Goal: Check status: Check status

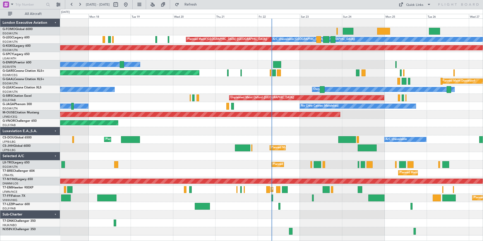
drag, startPoint x: 198, startPoint y: 5, endPoint x: 193, endPoint y: 12, distance: 8.8
click at [198, 5] on span "Refresh" at bounding box center [190, 5] width 21 height 4
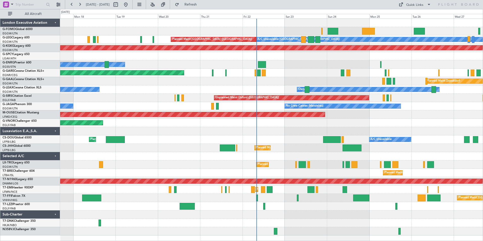
click at [118, 160] on div "Planned Maint Windsor Locks ([PERSON_NAME] Intl) A/C Unavailable [GEOGRAPHIC_DA…" at bounding box center [271, 127] width 423 height 217
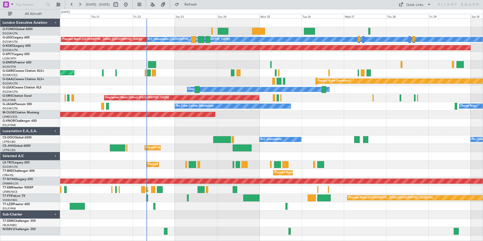
click at [174, 203] on div "A/C Unavailable [GEOGRAPHIC_DATA] ([GEOGRAPHIC_DATA]) Planned Maint [GEOGRAPHIC…" at bounding box center [271, 127] width 423 height 217
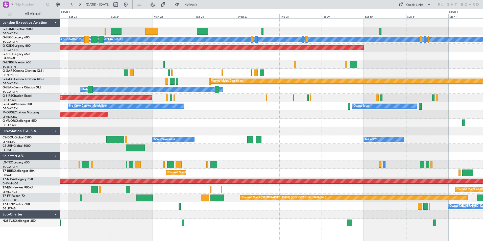
click at [163, 209] on div "A/C Unavailable [GEOGRAPHIC_DATA] ([GEOGRAPHIC_DATA]) Planned Maint [GEOGRAPHIC…" at bounding box center [271, 123] width 423 height 209
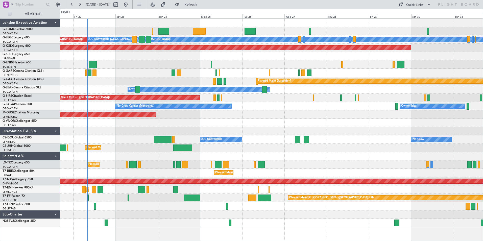
click at [306, 126] on div "A/C Unavailable [GEOGRAPHIC_DATA] ([GEOGRAPHIC_DATA]) Planned Maint [GEOGRAPHIC…" at bounding box center [271, 123] width 423 height 209
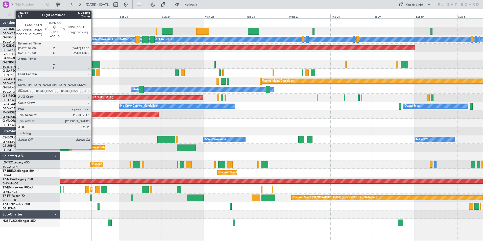
click at [94, 66] on div at bounding box center [96, 64] width 8 height 7
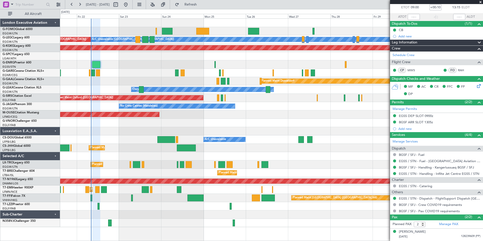
scroll to position [39, 0]
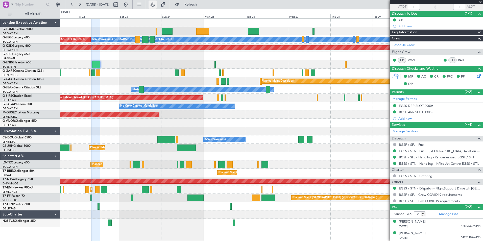
click at [157, 5] on button at bounding box center [153, 5] width 8 height 8
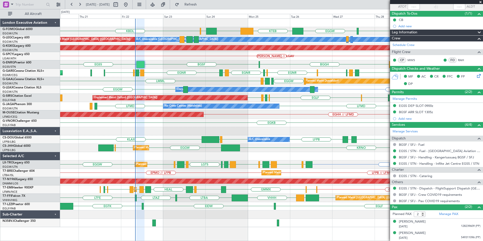
click at [183, 153] on div "EGGW KBDL EGPD EGGW KTEB EGGW [PERSON_NAME] A/C Unavailable [GEOGRAPHIC_DATA] (…" at bounding box center [271, 123] width 423 height 209
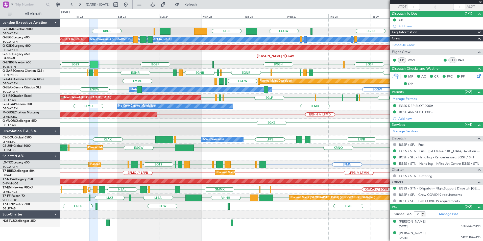
click at [148, 160] on div "EGGW KBDL EGPD EGGW KTEB EGGW [PERSON_NAME] A/C Unavailable [GEOGRAPHIC_DATA] (…" at bounding box center [271, 123] width 423 height 209
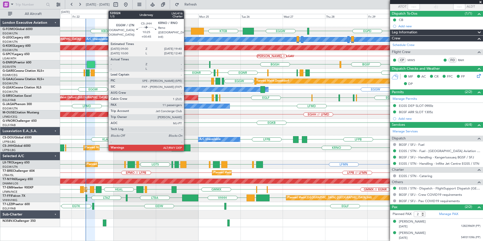
click at [186, 150] on div at bounding box center [181, 148] width 19 height 7
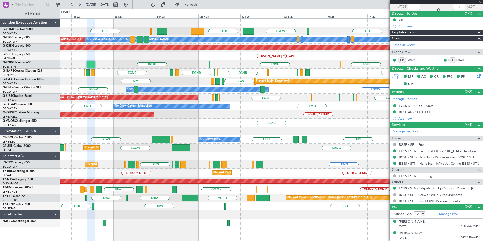
type input "+00:45"
type input "11"
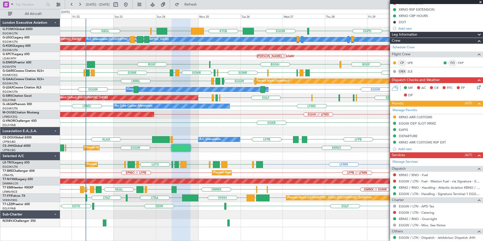
scroll to position [0, 0]
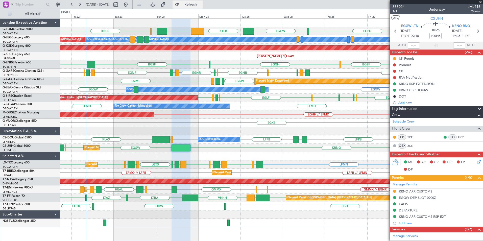
click at [201, 4] on span "Refresh" at bounding box center [190, 5] width 21 height 4
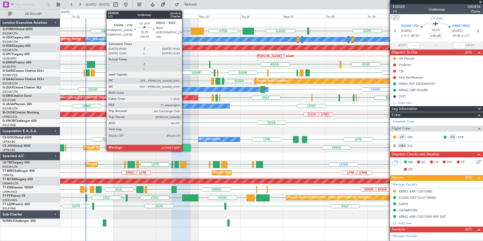
click at [184, 150] on div at bounding box center [181, 148] width 19 height 7
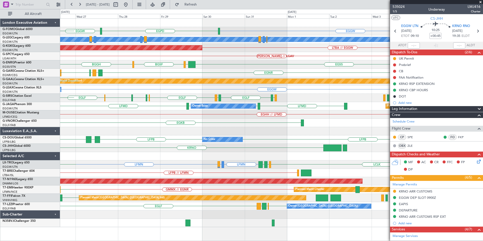
click at [119, 145] on div "EGGW EGPD EGGW KTEB EGGW A/C Unavailable [GEOGRAPHIC_DATA] ([GEOGRAPHIC_DATA]) …" at bounding box center [271, 123] width 423 height 209
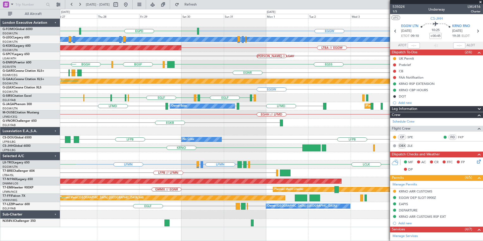
click at [288, 146] on div "KRNO" at bounding box center [271, 148] width 423 height 8
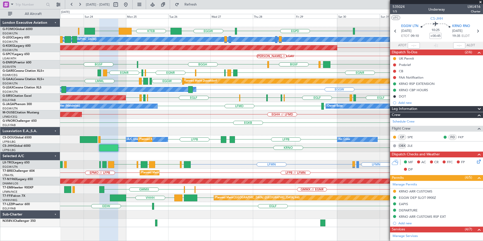
click at [408, 100] on fb-app "[DATE] - [DATE] Refresh Quick Links All Aircraft EGGW EGGW EGPD EGGW KTEB A/C U…" at bounding box center [241, 122] width 483 height 237
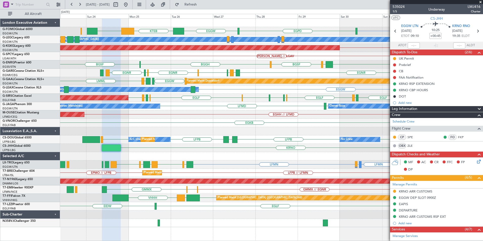
click at [375, 117] on div "EGHH // LFMD Planned Maint [GEOGRAPHIC_DATA]" at bounding box center [271, 114] width 423 height 8
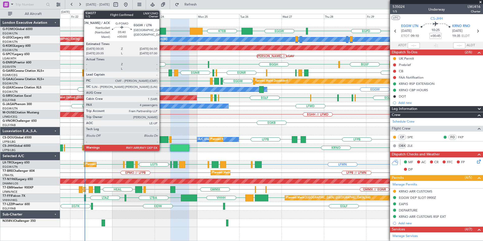
click at [162, 32] on div at bounding box center [160, 31] width 11 height 7
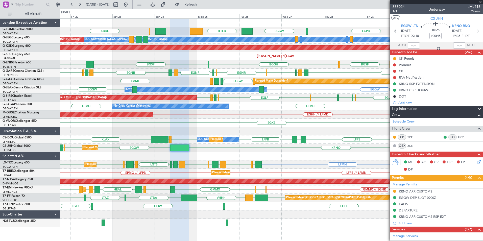
type input "4"
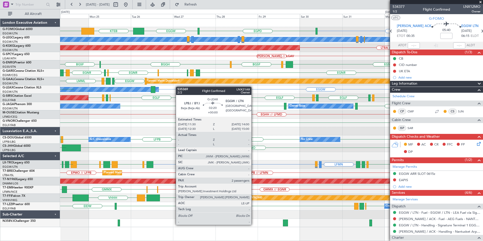
click at [103, 75] on div "EGGW EGGW EGPD EGGW KTEB [PERSON_NAME] KBDL A/C Unavailable [GEOGRAPHIC_DATA] (…" at bounding box center [271, 123] width 423 height 209
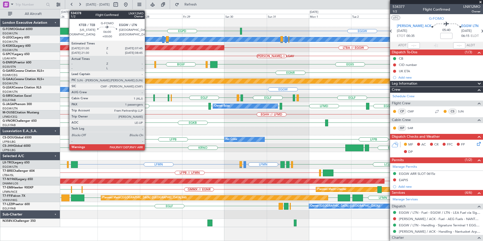
click at [66, 32] on div at bounding box center [63, 31] width 11 height 7
